Goal: Information Seeking & Learning: Check status

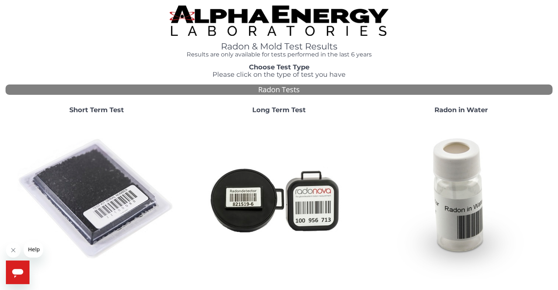
click at [100, 110] on strong "Short Term Test" at bounding box center [96, 110] width 55 height 8
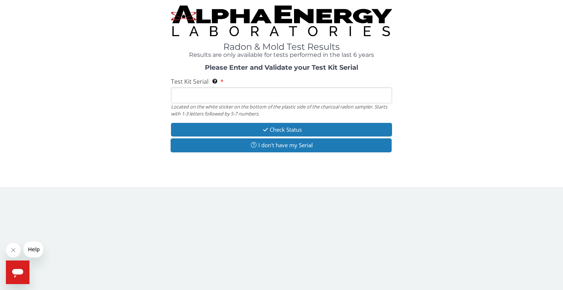
click at [258, 96] on input "Test Kit Serial Located on the white sticker on the bottom of the plastic side …" at bounding box center [281, 95] width 221 height 16
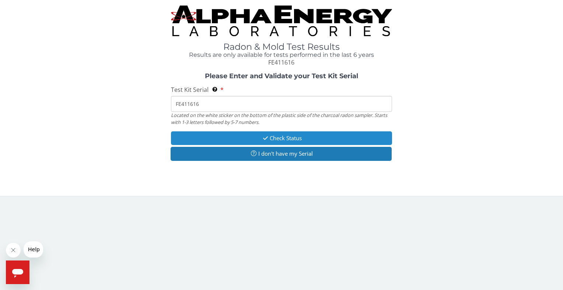
type input "FE411616"
click at [277, 137] on button "Check Status" at bounding box center [281, 138] width 221 height 14
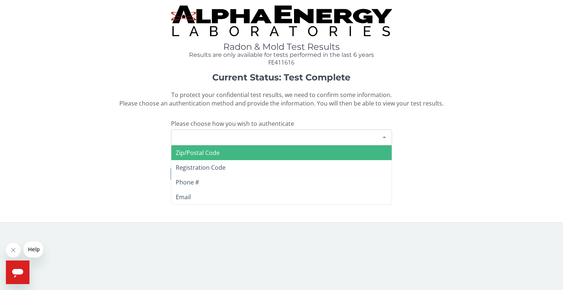
click at [277, 137] on div "Please make a selection" at bounding box center [281, 137] width 221 height 16
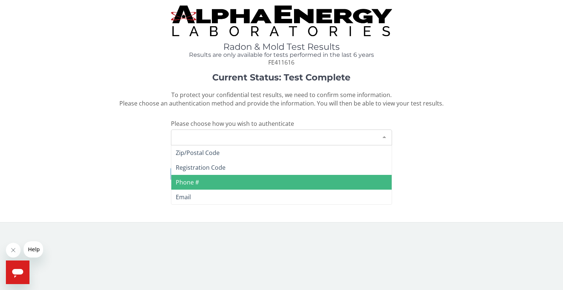
click at [190, 182] on span "Phone #" at bounding box center [187, 182] width 23 height 8
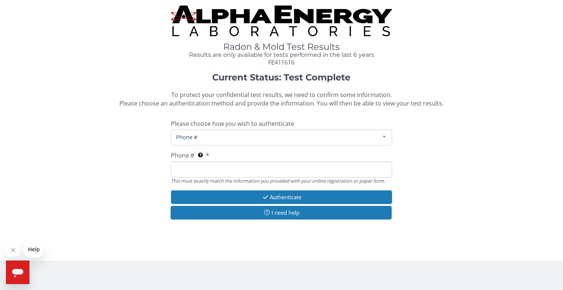
click at [190, 166] on input "Phone # This must exactly match the information you provided with your online r…" at bounding box center [281, 170] width 221 height 16
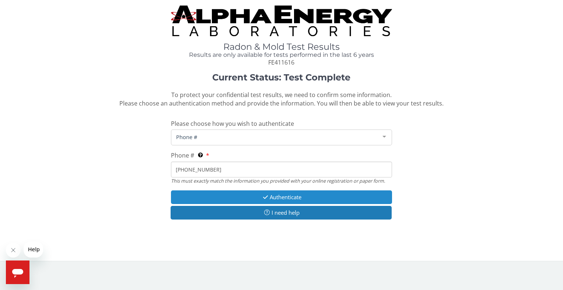
type input "[PHONE_NUMBER]"
click at [282, 198] on button "Authenticate" at bounding box center [281, 197] width 221 height 14
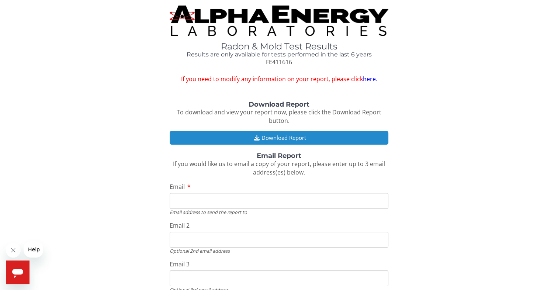
click at [283, 140] on button "Download Report" at bounding box center [279, 138] width 219 height 14
